Goal: Communication & Community: Connect with others

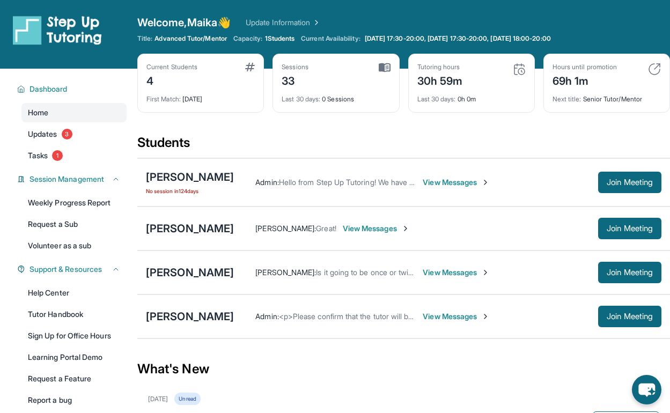
click at [426, 271] on span "View Messages" at bounding box center [456, 272] width 67 height 11
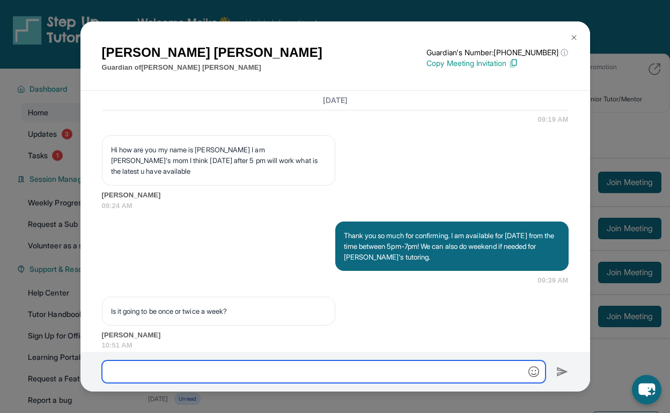
click at [368, 362] on input "text" at bounding box center [324, 371] width 444 height 23
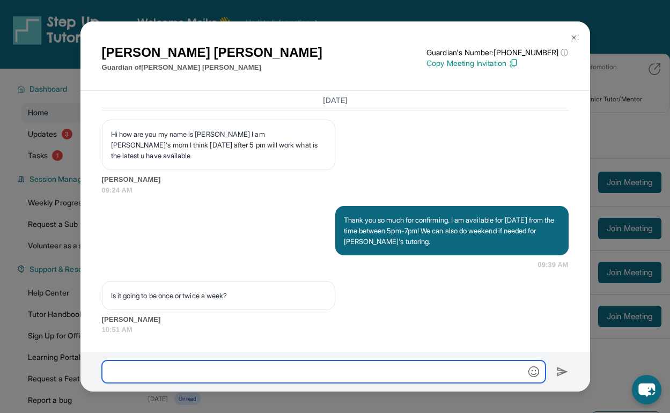
scroll to position [896, 0]
type input "**********"
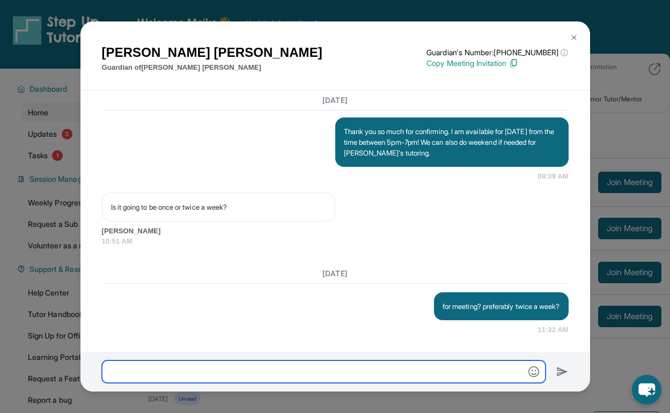
scroll to position [984, 0]
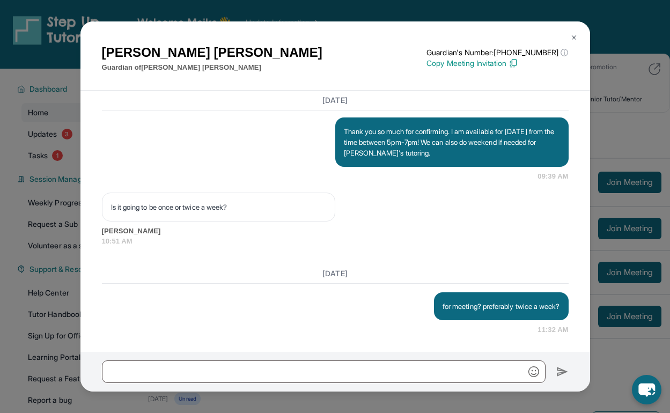
click at [577, 34] on img at bounding box center [574, 37] width 9 height 9
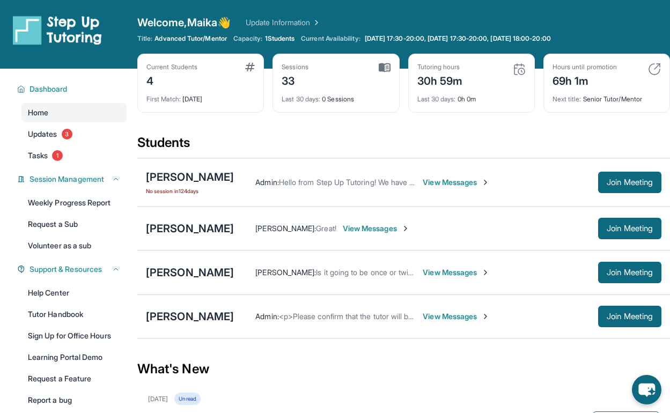
click at [426, 272] on span "View Messages" at bounding box center [456, 272] width 67 height 11
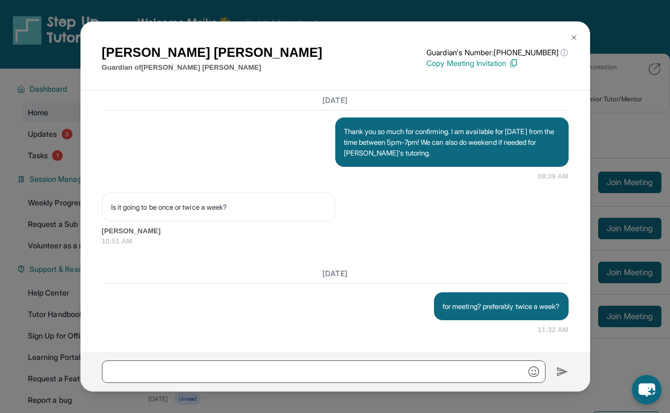
click at [575, 39] on img at bounding box center [574, 37] width 9 height 9
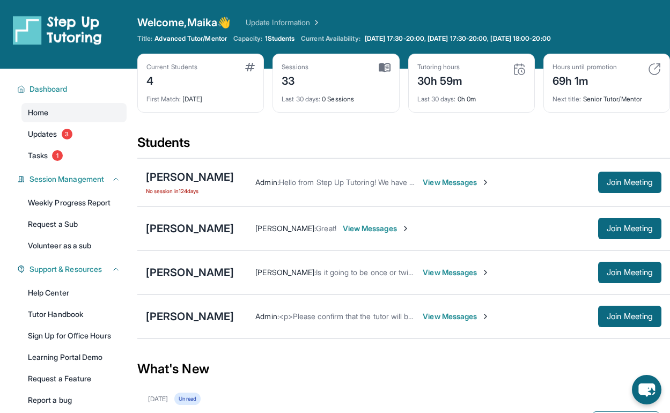
click at [444, 321] on span "View Messages" at bounding box center [456, 316] width 67 height 11
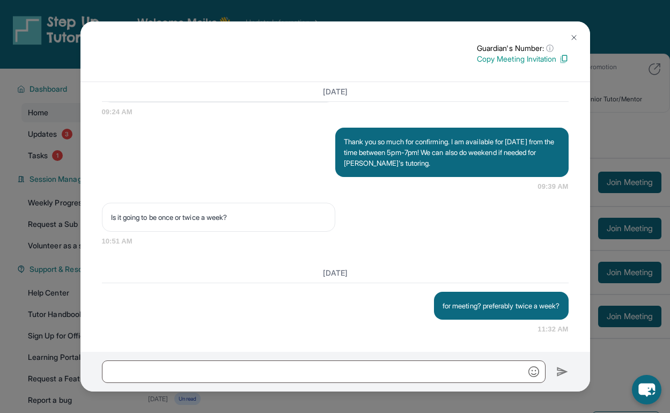
scroll to position [955, 0]
click at [570, 35] on img at bounding box center [574, 37] width 9 height 9
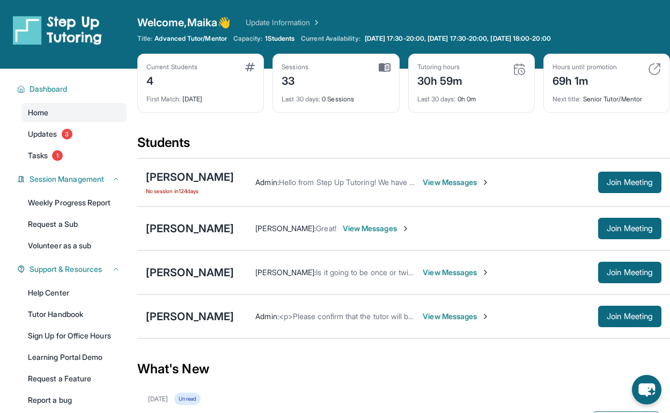
click at [438, 313] on span "View Messages" at bounding box center [456, 316] width 67 height 11
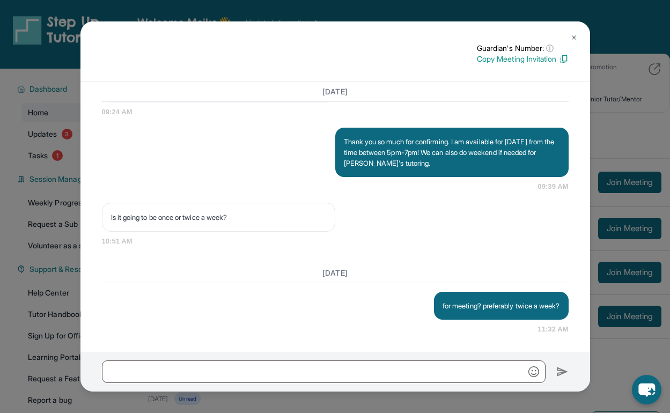
click at [572, 38] on img at bounding box center [574, 37] width 9 height 9
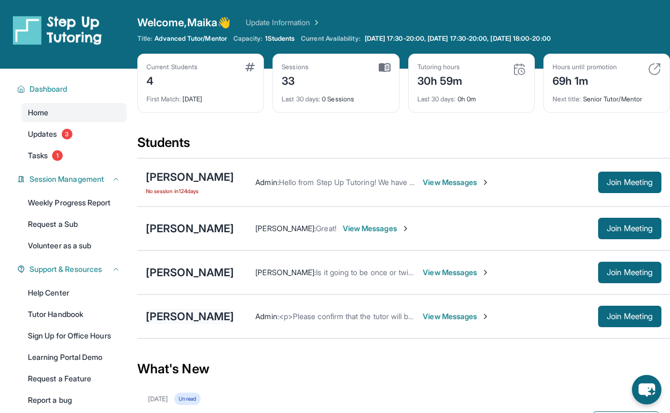
click at [198, 314] on div "[PERSON_NAME]" at bounding box center [190, 316] width 88 height 15
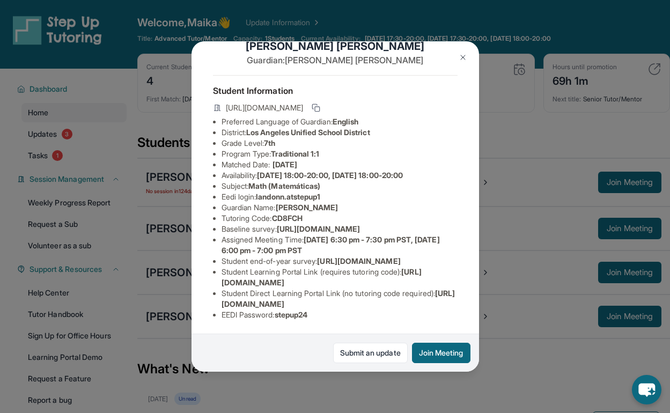
scroll to position [99, 4]
click at [466, 53] on img at bounding box center [463, 57] width 9 height 9
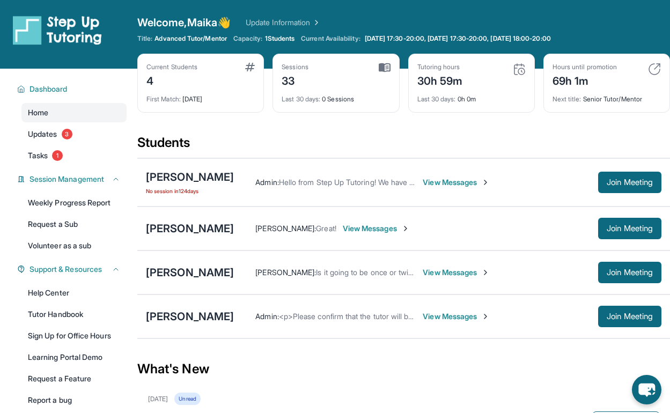
click at [449, 318] on span "View Messages" at bounding box center [456, 316] width 67 height 11
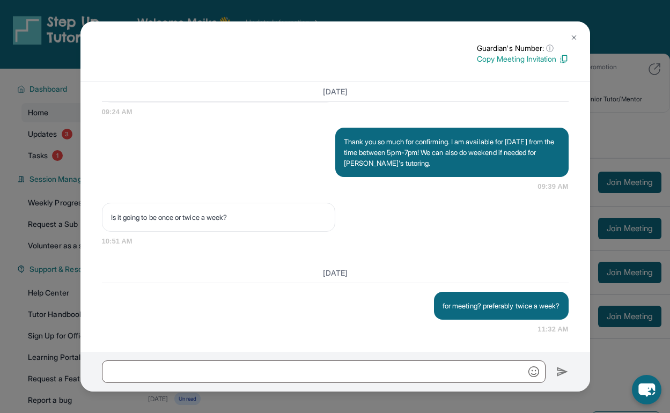
scroll to position [955, 0]
click at [566, 39] on button at bounding box center [573, 37] width 21 height 21
